Goal: Use online tool/utility: Use online tool/utility

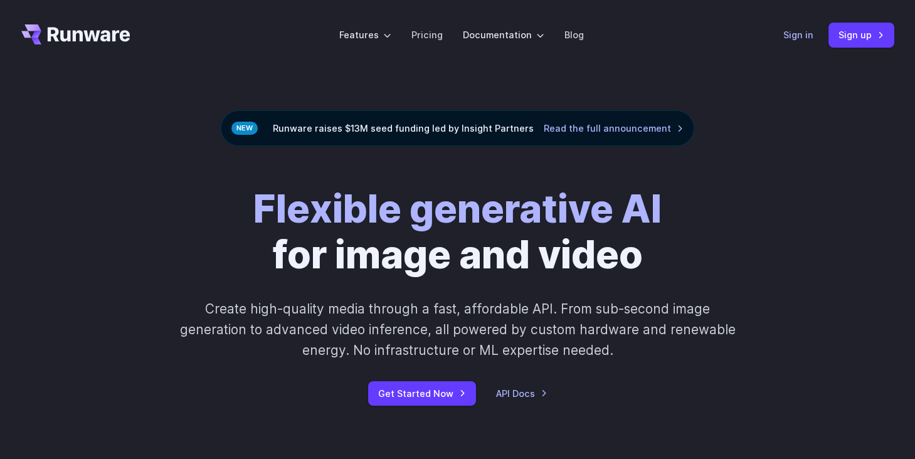
click at [807, 40] on link "Sign in" at bounding box center [798, 35] width 30 height 14
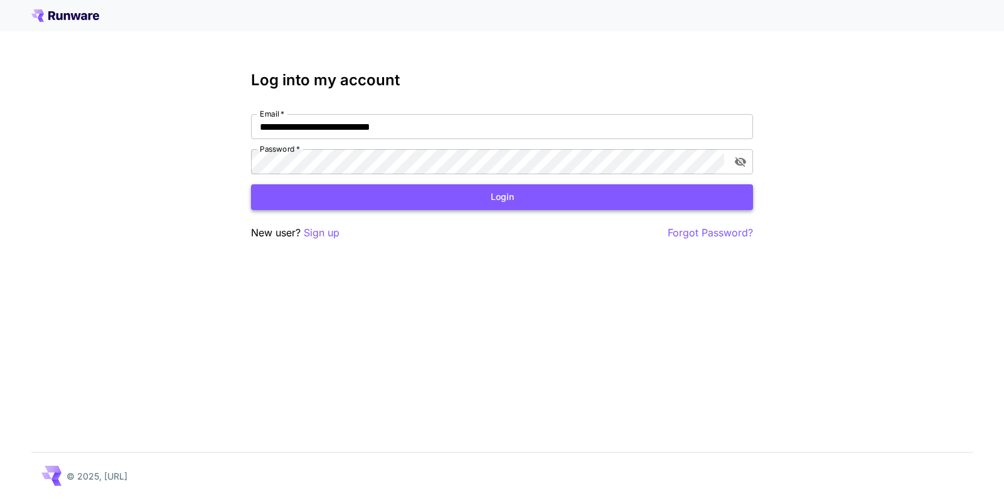
click at [676, 199] on button "Login" at bounding box center [502, 197] width 502 height 26
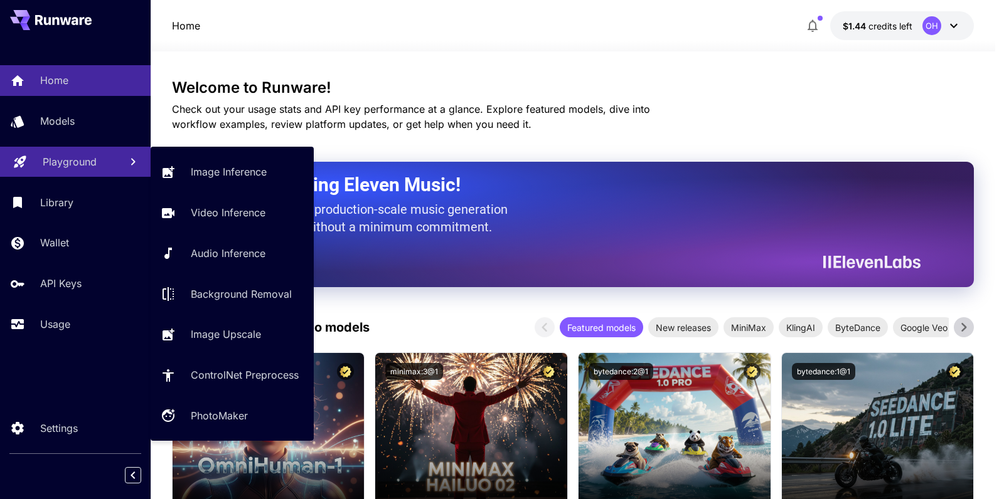
click at [91, 159] on p "Playground" at bounding box center [70, 161] width 54 height 15
